Goal: Register for event/course

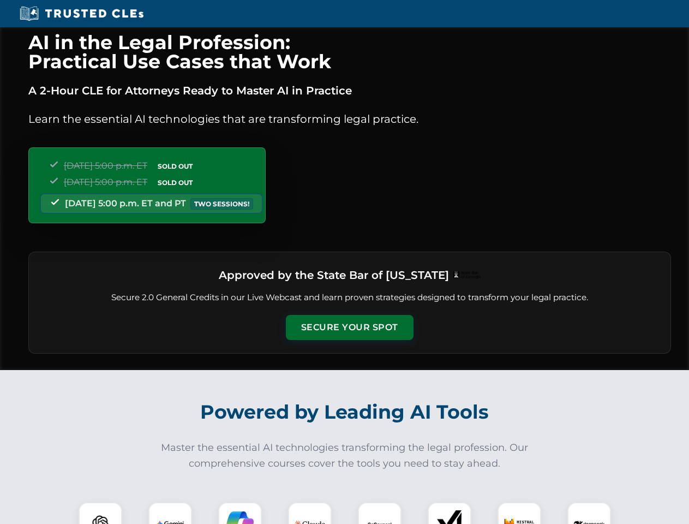
click at [349, 327] on button "Secure Your Spot" at bounding box center [350, 327] width 128 height 25
click at [100, 513] on img at bounding box center [101, 524] width 32 height 32
